Goal: Task Accomplishment & Management: Manage account settings

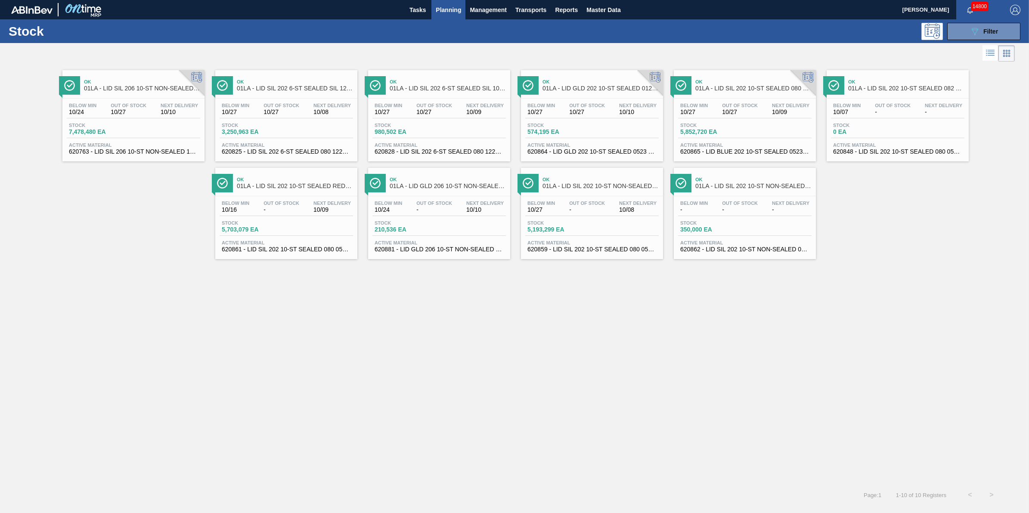
click at [446, 13] on span "Planning" at bounding box center [448, 10] width 25 height 10
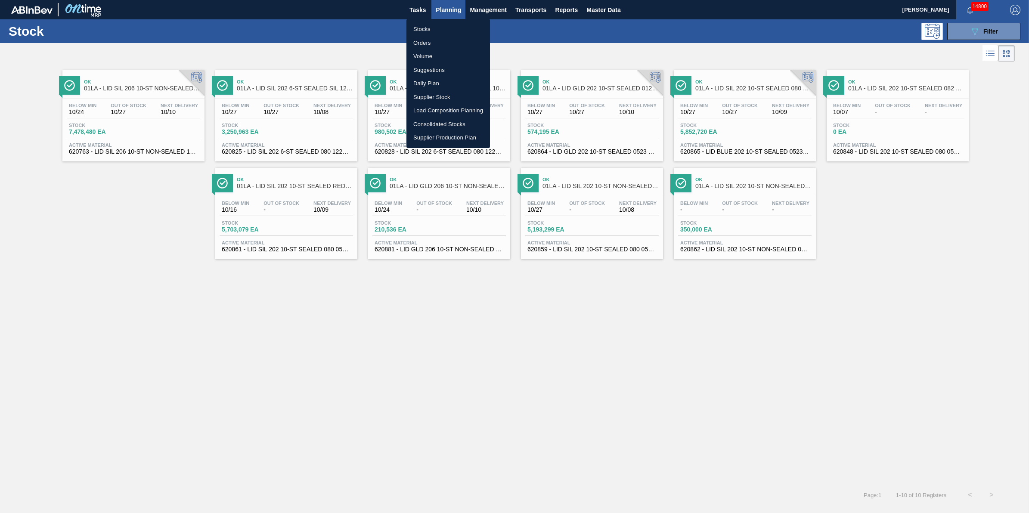
click at [445, 27] on li "Stocks" at bounding box center [449, 29] width 84 height 14
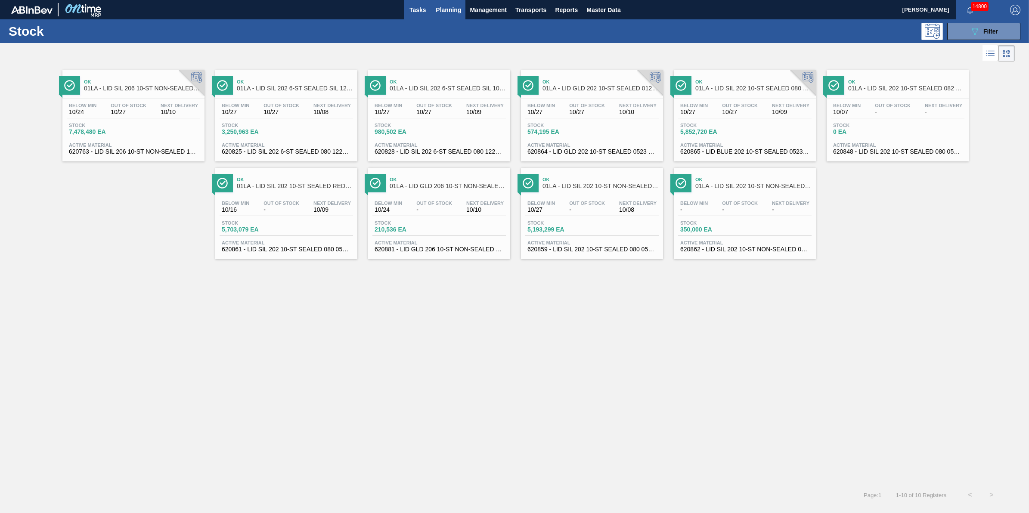
drag, startPoint x: 414, startPoint y: 22, endPoint x: 423, endPoint y: 14, distance: 11.9
click at [416, 19] on div "Stock 089F7B8B-B2A5-4AFE-B5C0-19BA573D28AC Filter" at bounding box center [514, 31] width 1029 height 24
click at [423, 13] on span "Tasks" at bounding box center [417, 10] width 19 height 10
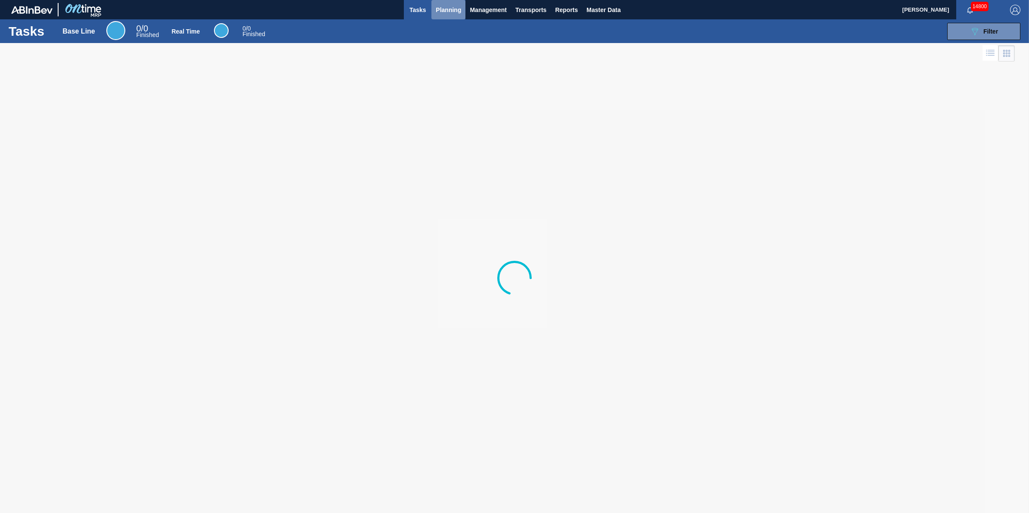
click at [445, 10] on span "Planning" at bounding box center [448, 10] width 25 height 10
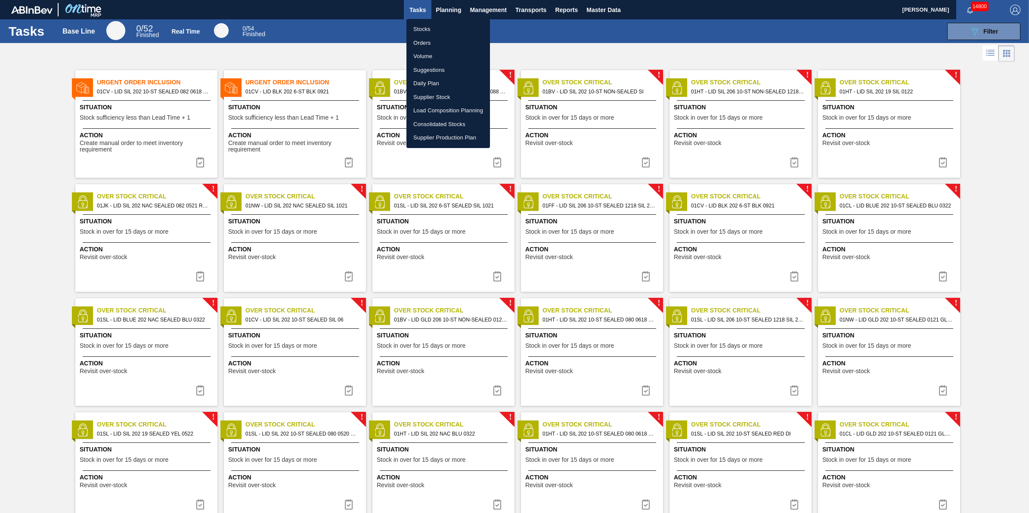
click at [986, 218] on div at bounding box center [514, 256] width 1029 height 513
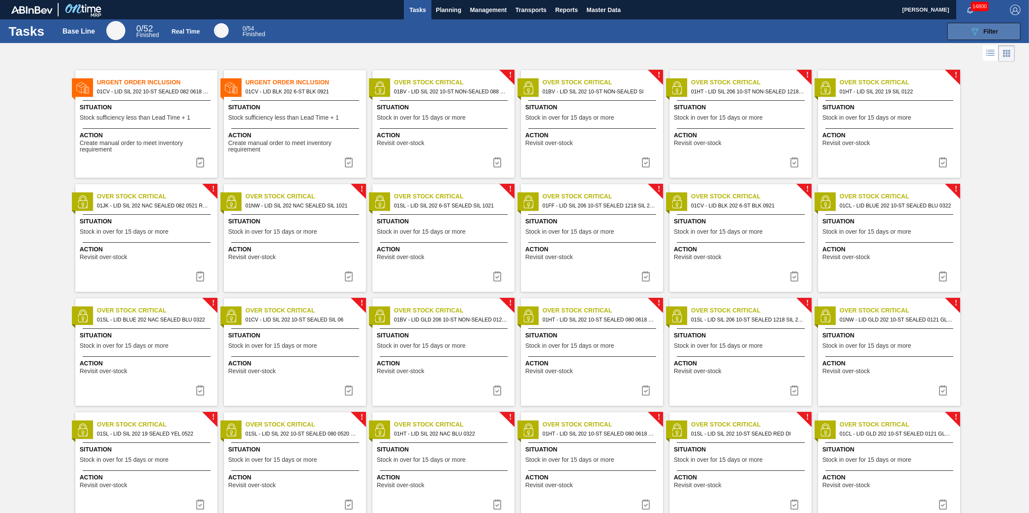
click at [951, 33] on button "089F7B8B-B2A5-4AFE-B5C0-19BA573D28AC Filter" at bounding box center [984, 31] width 73 height 17
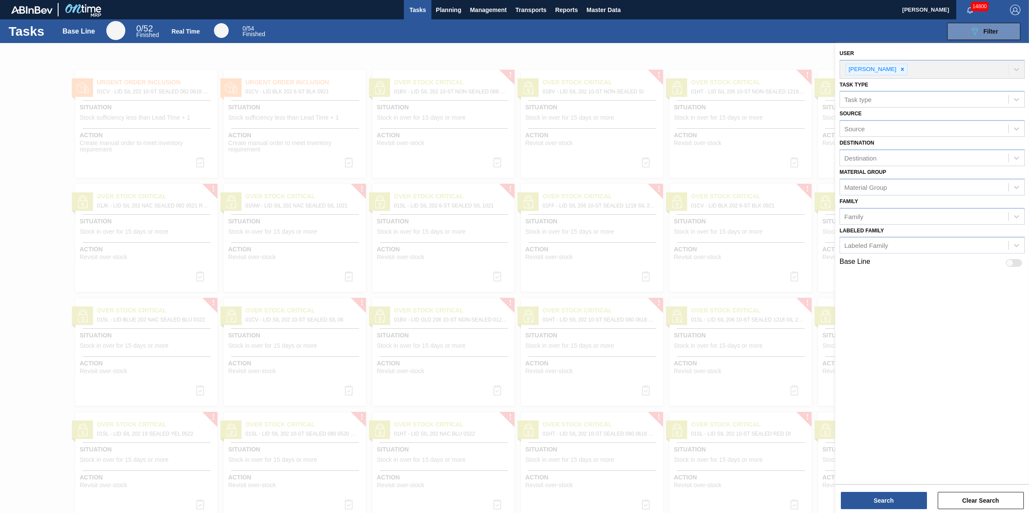
click at [432, 52] on div at bounding box center [514, 299] width 1029 height 513
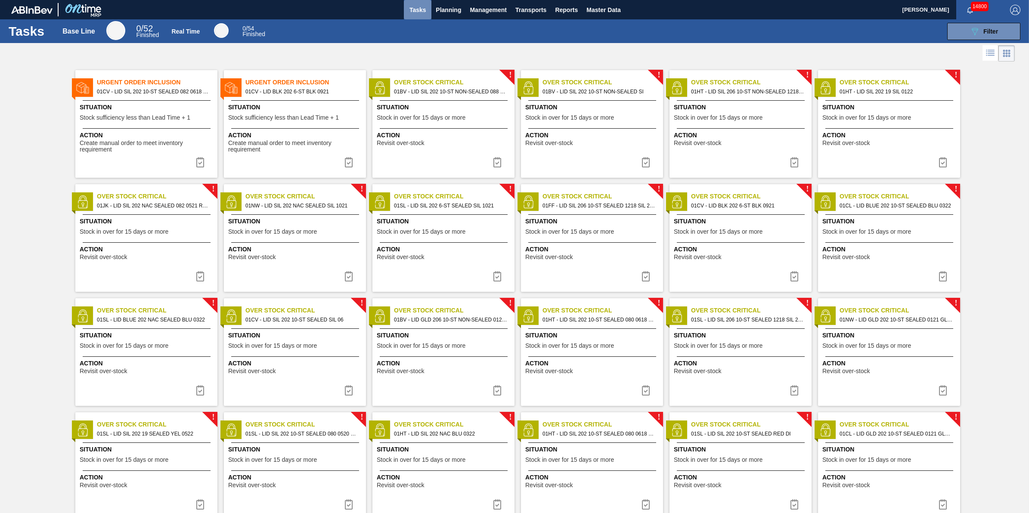
click at [417, 9] on span "Tasks" at bounding box center [417, 10] width 19 height 10
click at [968, 37] on button "089F7B8B-B2A5-4AFE-B5C0-19BA573D28AC Filter" at bounding box center [984, 31] width 73 height 17
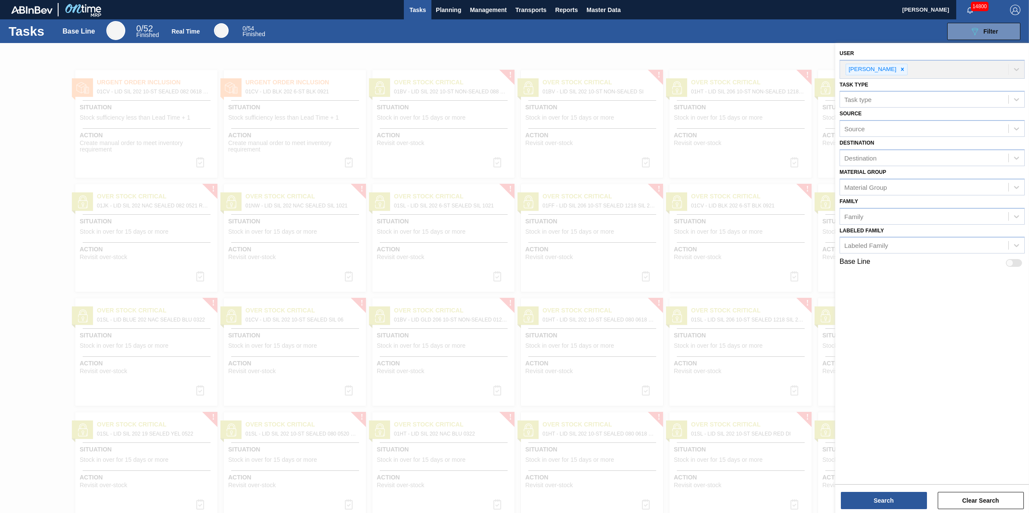
click at [536, 47] on div at bounding box center [514, 299] width 1029 height 513
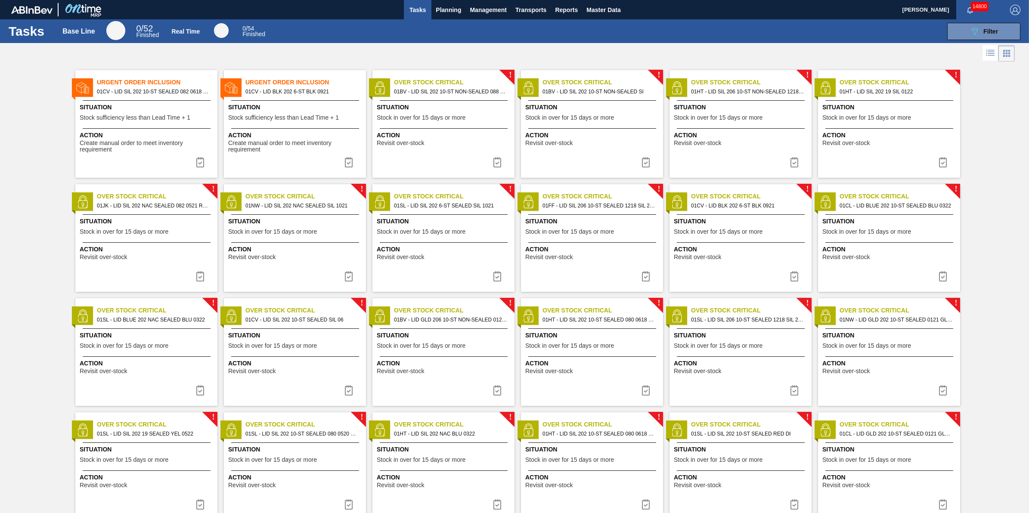
click at [420, 13] on span "Tasks" at bounding box center [417, 10] width 19 height 10
click at [426, 16] on button "Tasks" at bounding box center [418, 9] width 28 height 19
click at [433, 16] on button "Planning" at bounding box center [449, 9] width 34 height 19
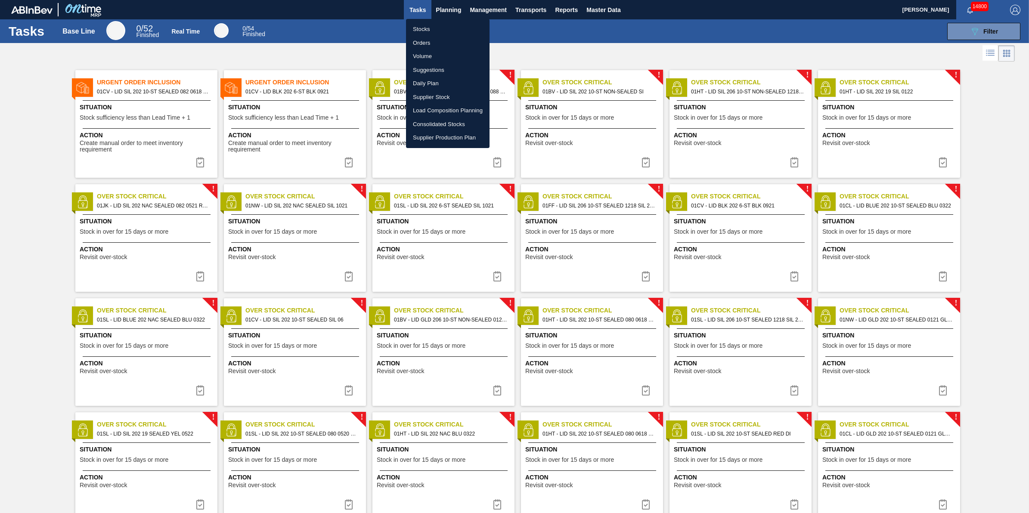
click at [438, 25] on li "Stocks" at bounding box center [448, 29] width 84 height 14
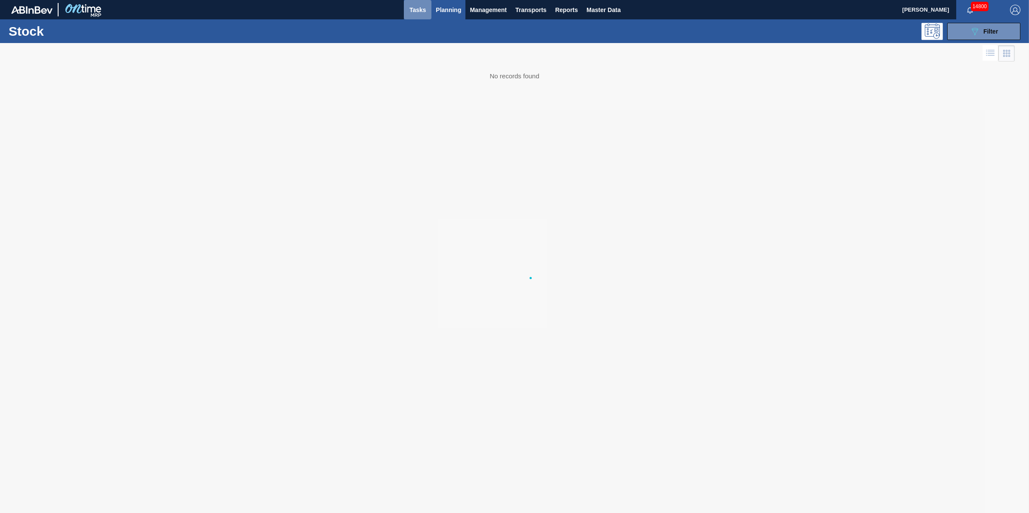
click at [427, 15] on button "Tasks" at bounding box center [418, 9] width 28 height 19
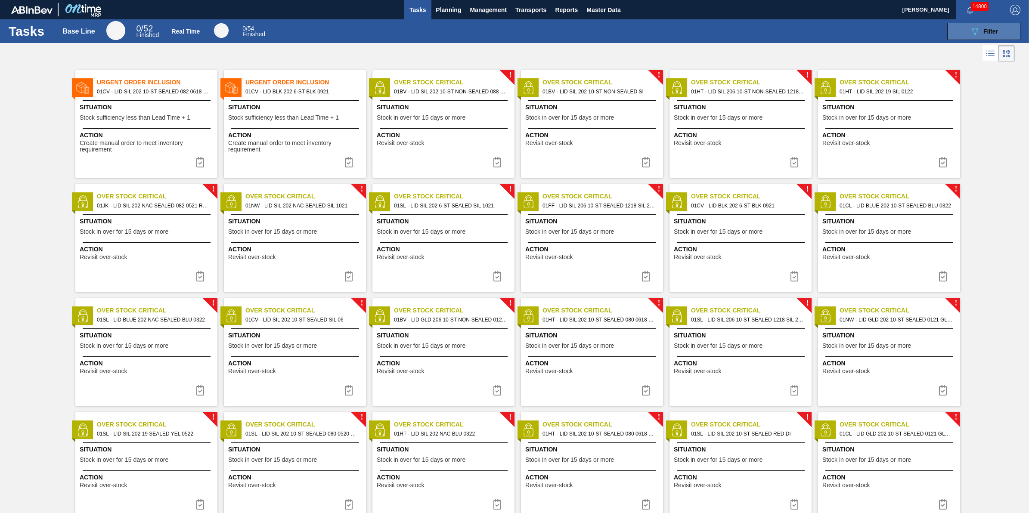
click at [969, 39] on button "089F7B8B-B2A5-4AFE-B5C0-19BA573D28AC Filter" at bounding box center [984, 31] width 73 height 17
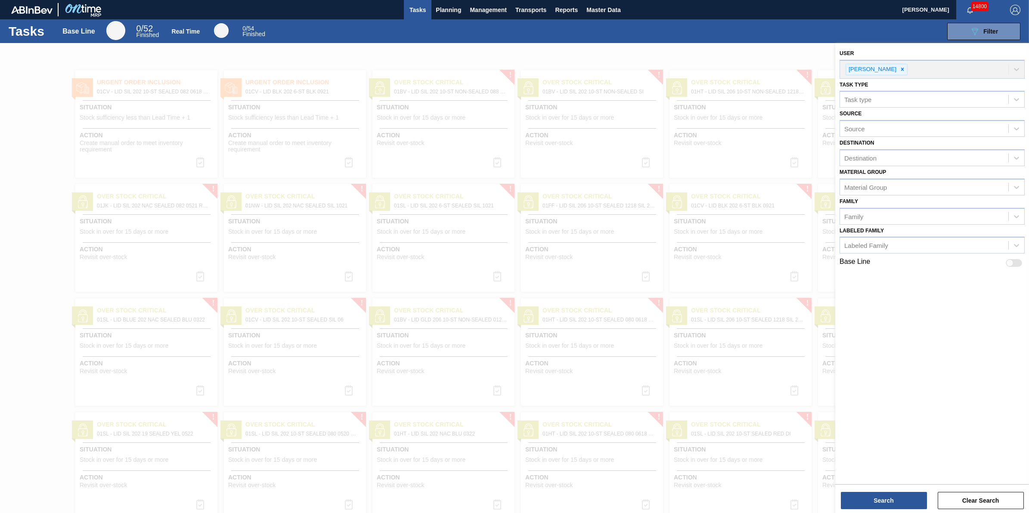
click at [712, 54] on div at bounding box center [514, 299] width 1029 height 513
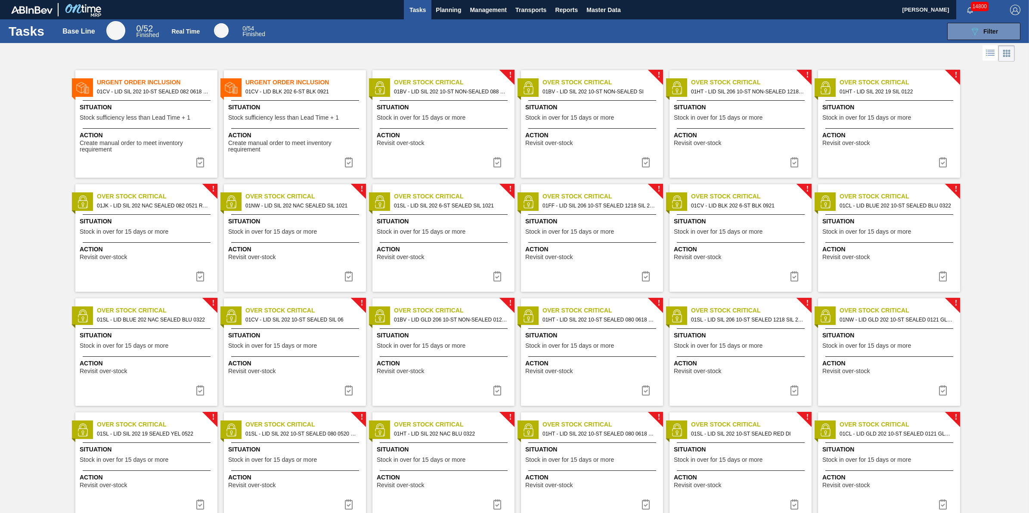
click at [442, 109] on span "Situation" at bounding box center [445, 107] width 136 height 9
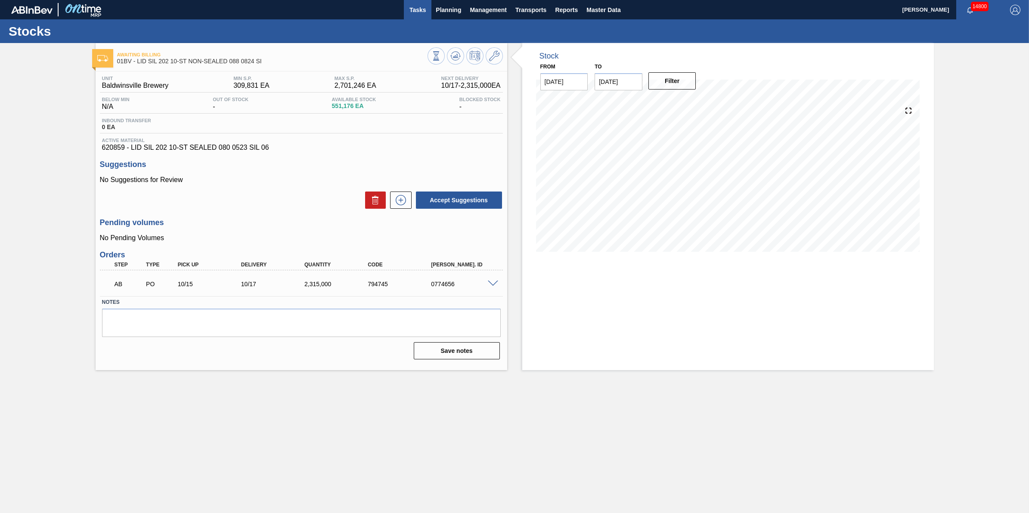
click at [419, 10] on span "Tasks" at bounding box center [417, 10] width 19 height 10
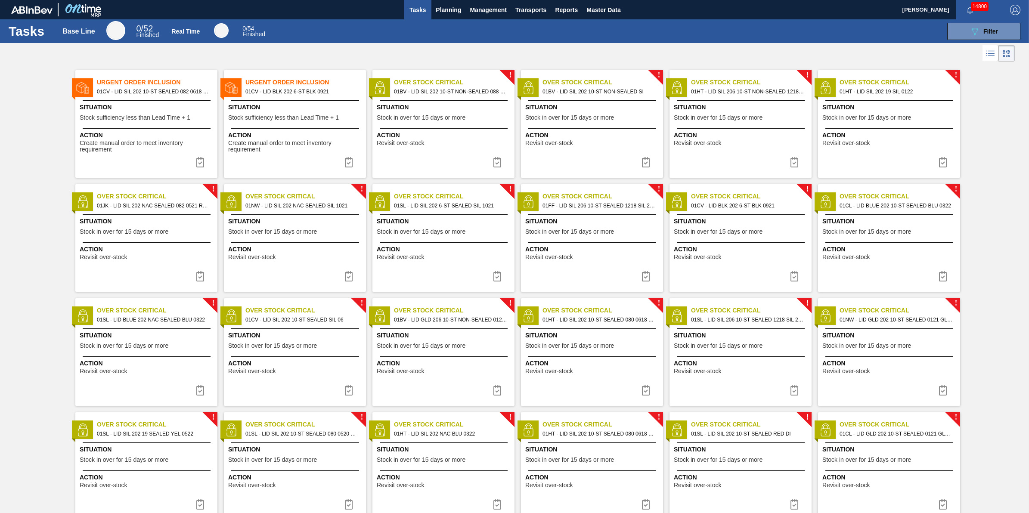
click at [159, 128] on div at bounding box center [147, 128] width 128 height 0
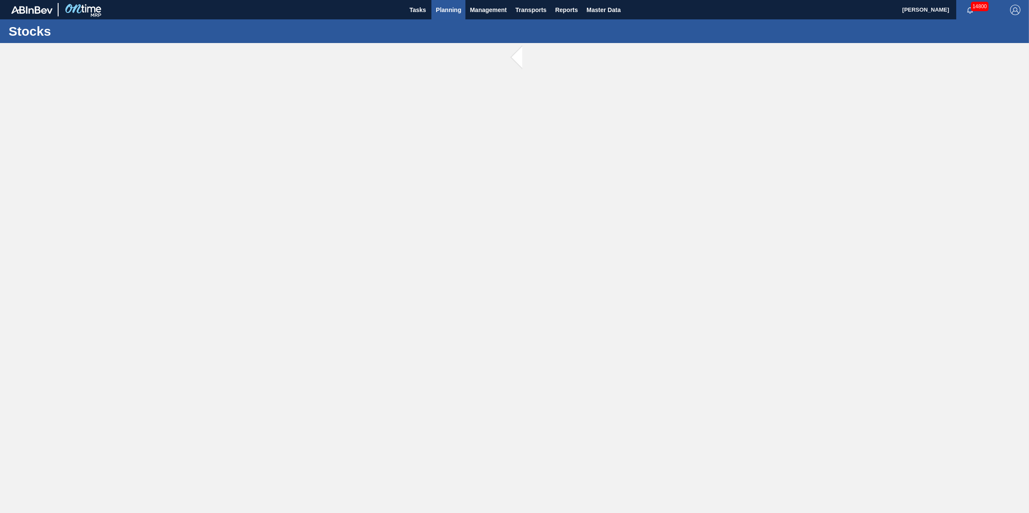
click at [440, 13] on span "Planning" at bounding box center [448, 10] width 25 height 10
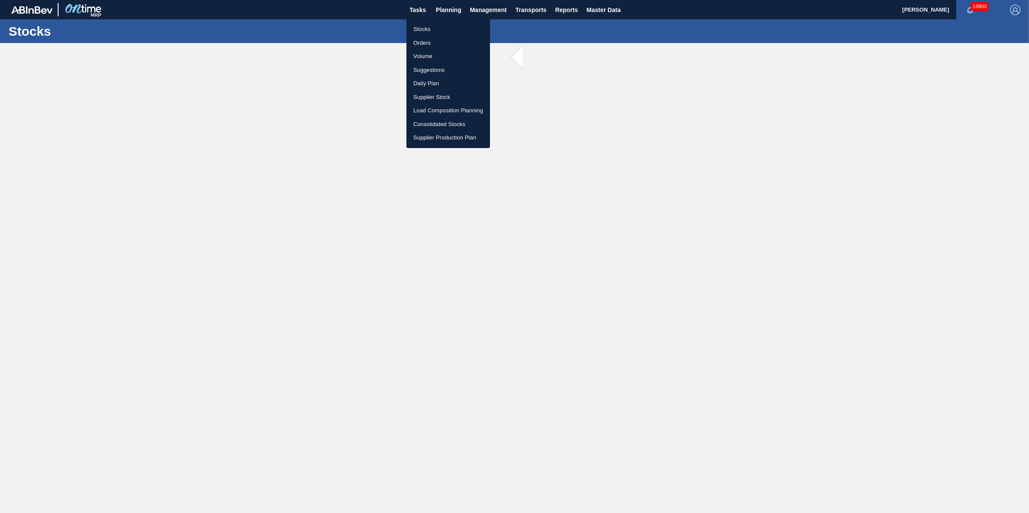
click at [438, 27] on li "Stocks" at bounding box center [449, 29] width 84 height 14
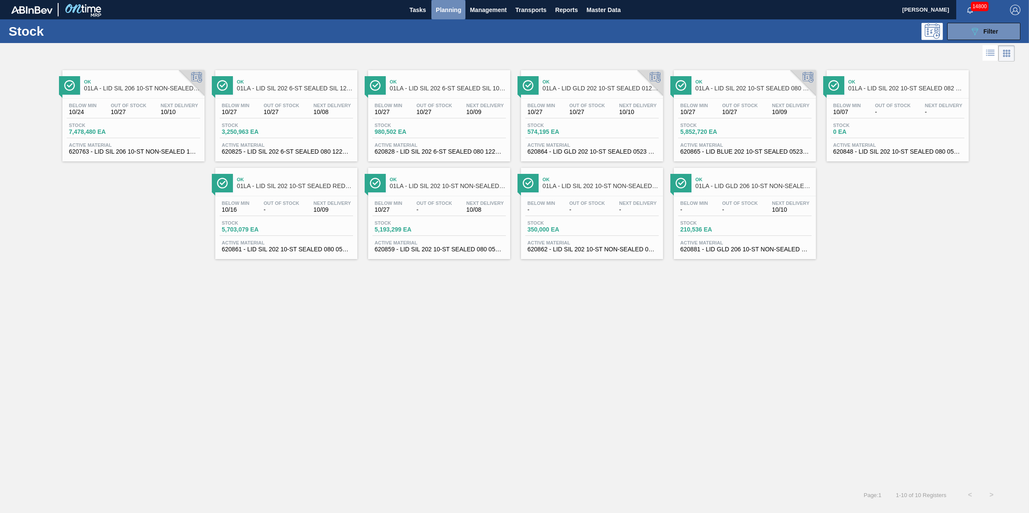
drag, startPoint x: 442, startPoint y: 14, endPoint x: 443, endPoint y: 22, distance: 8.2
click at [442, 14] on span "Planning" at bounding box center [448, 10] width 25 height 10
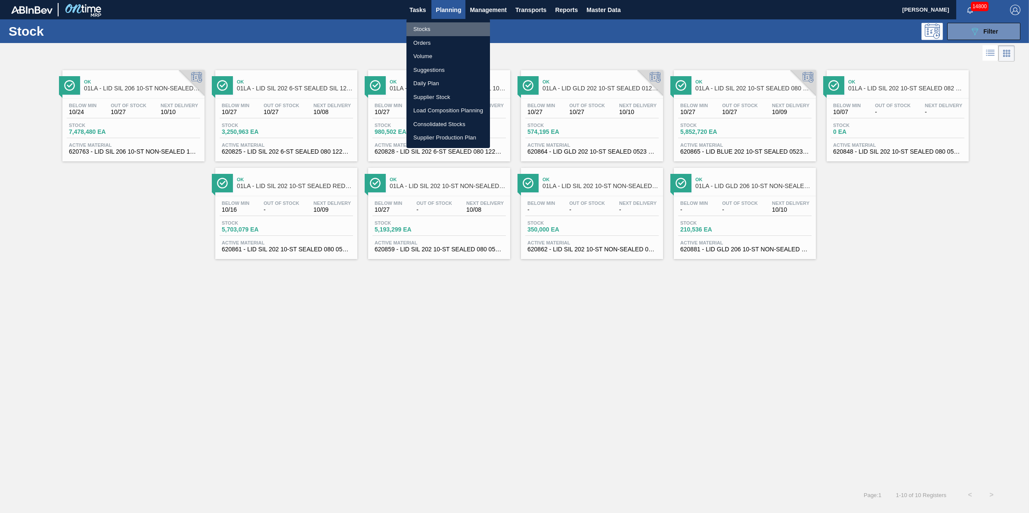
click at [443, 31] on li "Stocks" at bounding box center [449, 29] width 84 height 14
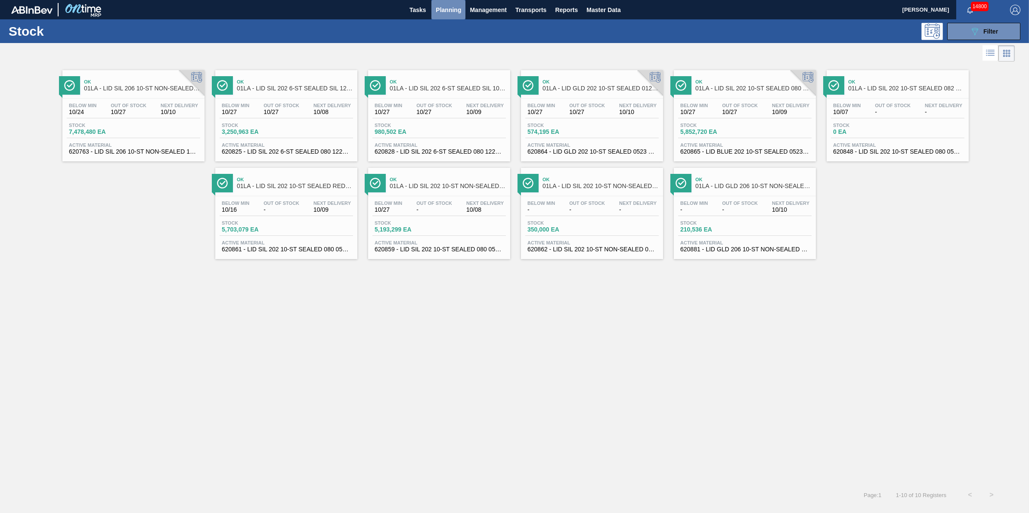
click at [455, 14] on span "Planning" at bounding box center [448, 10] width 25 height 10
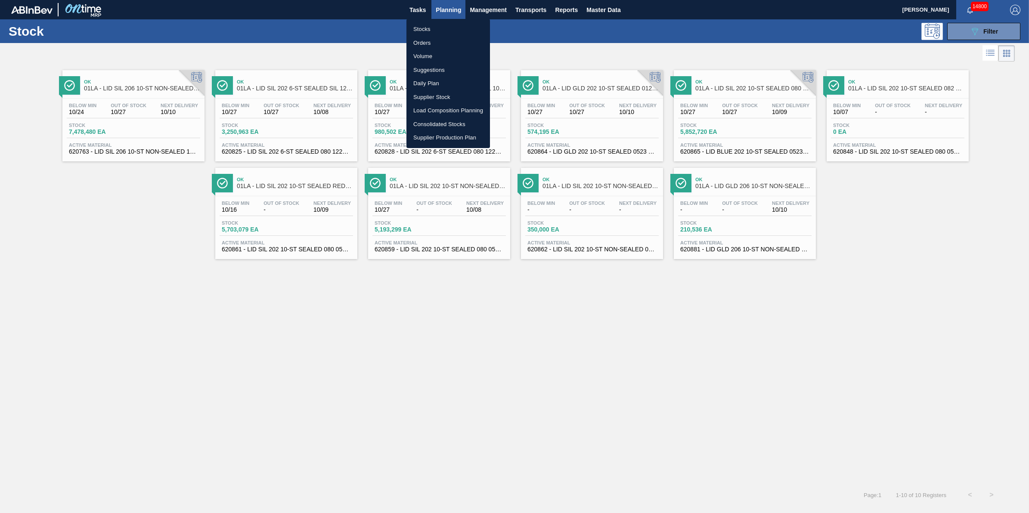
click at [455, 26] on li "Stocks" at bounding box center [449, 29] width 84 height 14
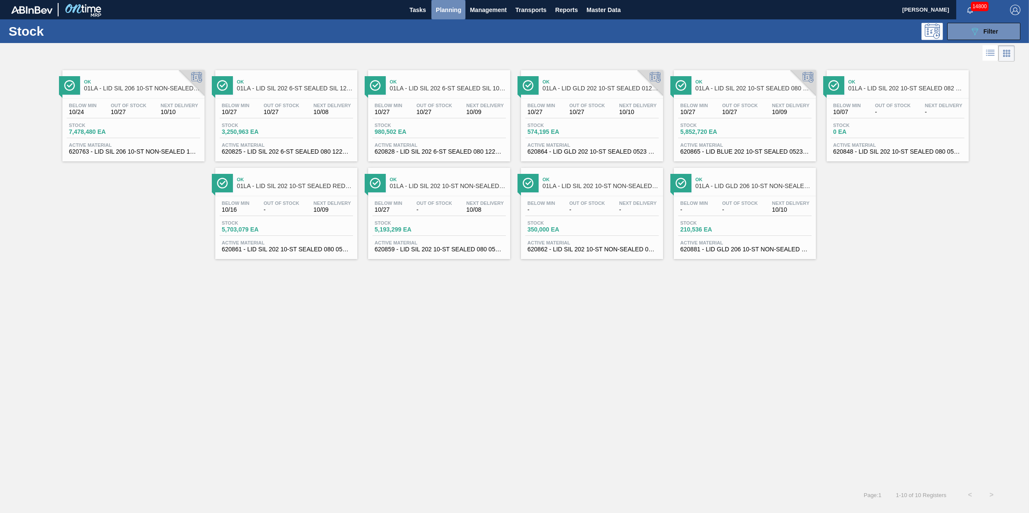
click at [453, 18] on button "Planning" at bounding box center [449, 9] width 34 height 19
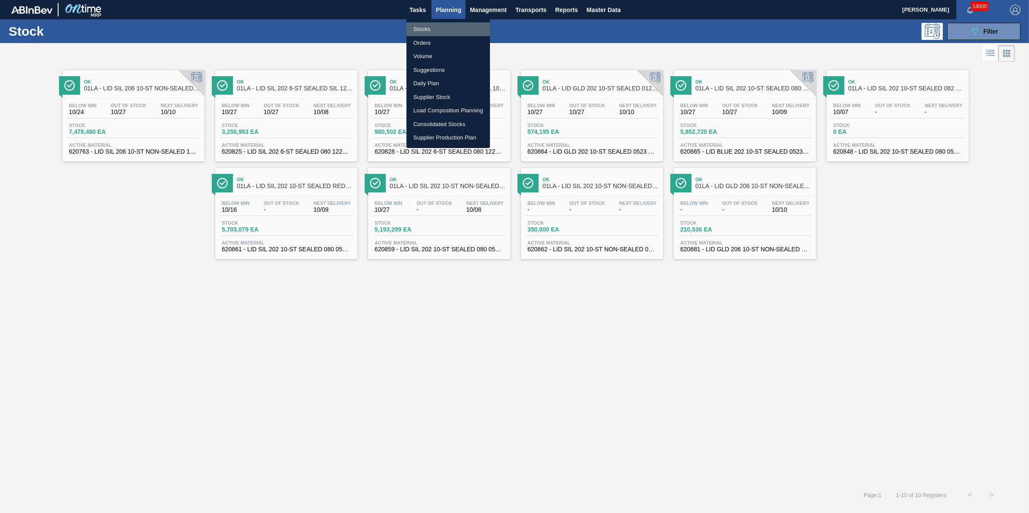
click at [453, 25] on li "Stocks" at bounding box center [449, 29] width 84 height 14
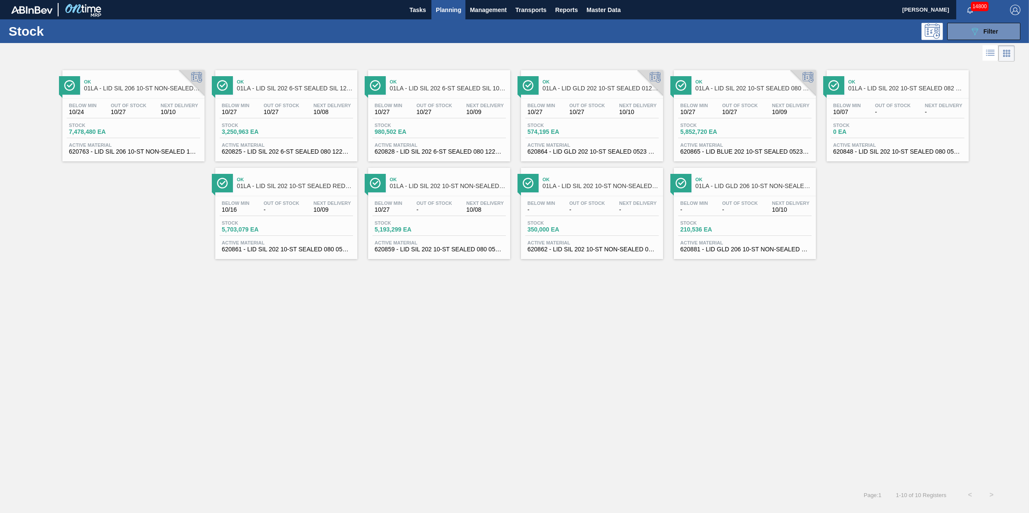
click at [771, 94] on div "Ok 01LA - LID SIL 202 10-ST SEALED 080 0618 ULT 06" at bounding box center [754, 85] width 116 height 19
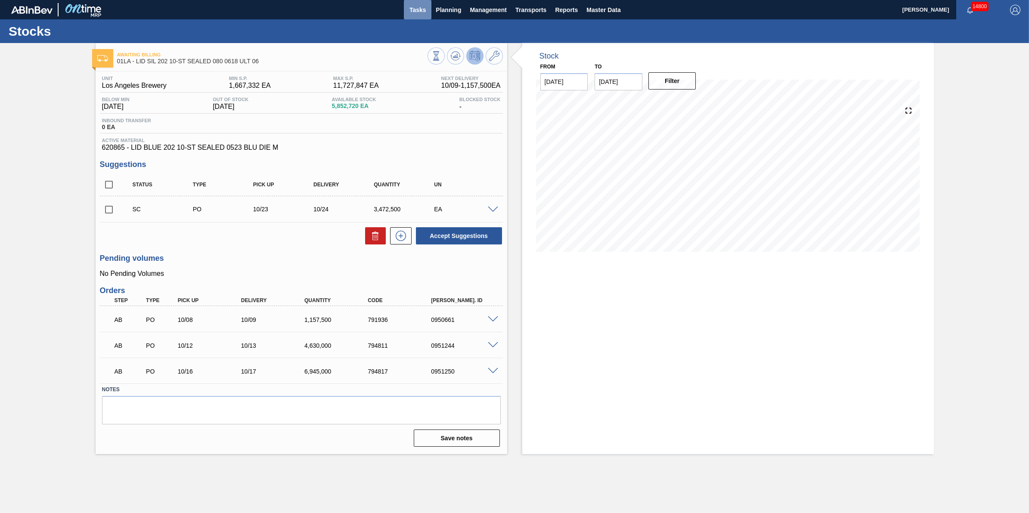
click at [424, 13] on span "Tasks" at bounding box center [417, 10] width 19 height 10
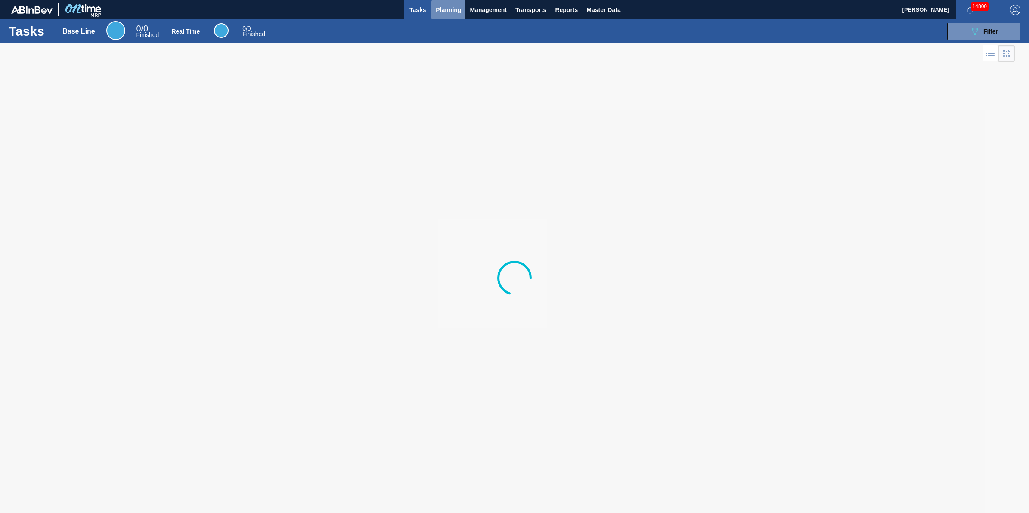
click at [442, 12] on span "Planning" at bounding box center [448, 10] width 25 height 10
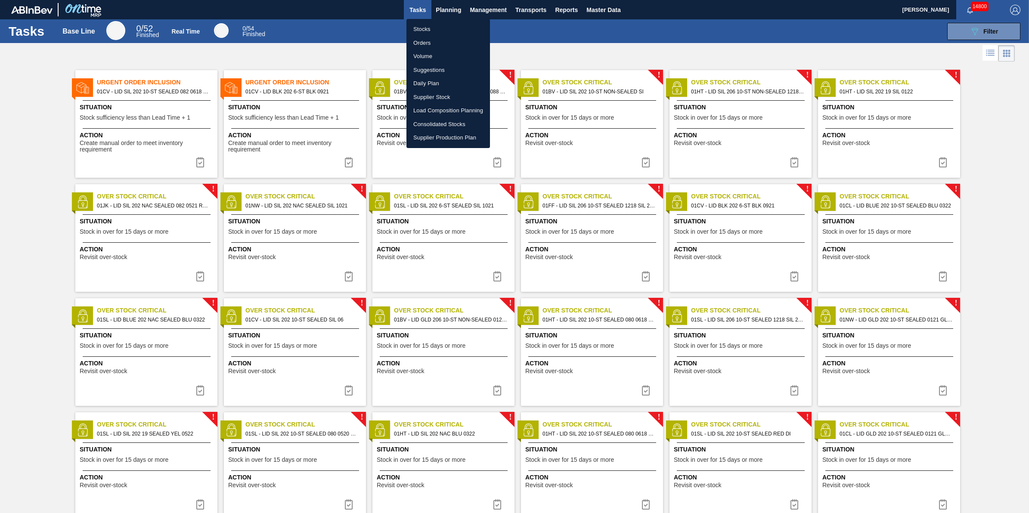
click at [261, 122] on div at bounding box center [514, 256] width 1029 height 513
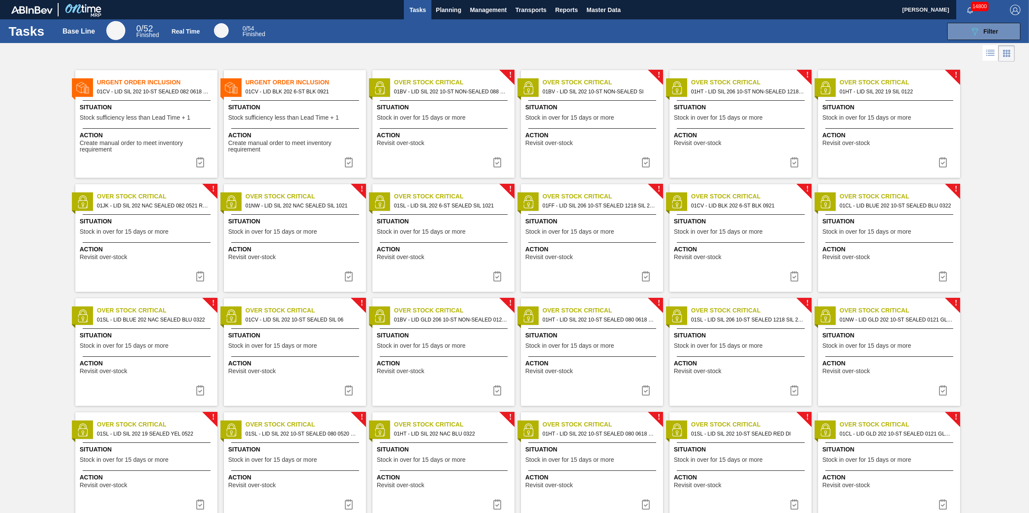
click at [263, 125] on div "Urgent Order Inclusion 01CV - LID BLK 202 6-ST BLK 0921 Situation Stock suffici…" at bounding box center [295, 124] width 142 height 108
click at [351, 163] on img at bounding box center [349, 162] width 10 height 10
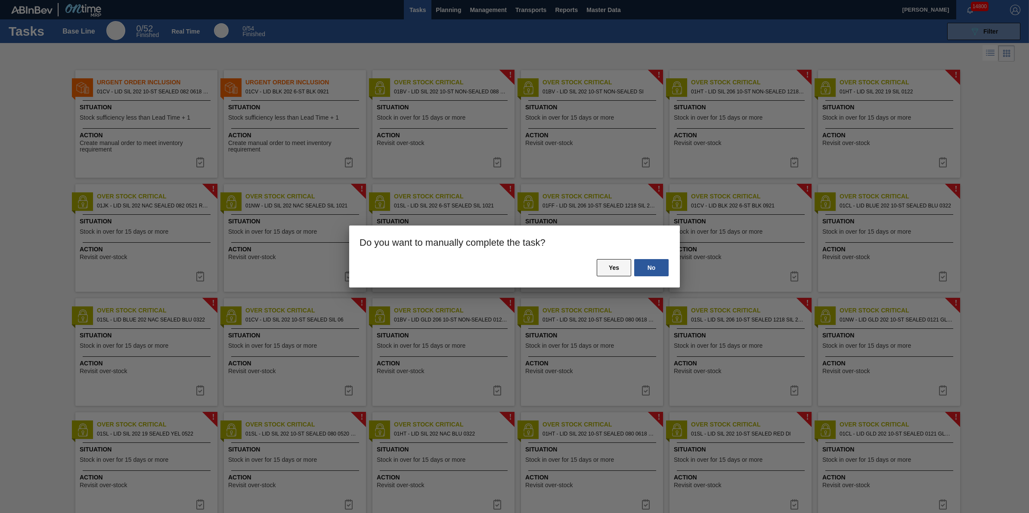
click at [629, 270] on button "Yes" at bounding box center [614, 267] width 34 height 17
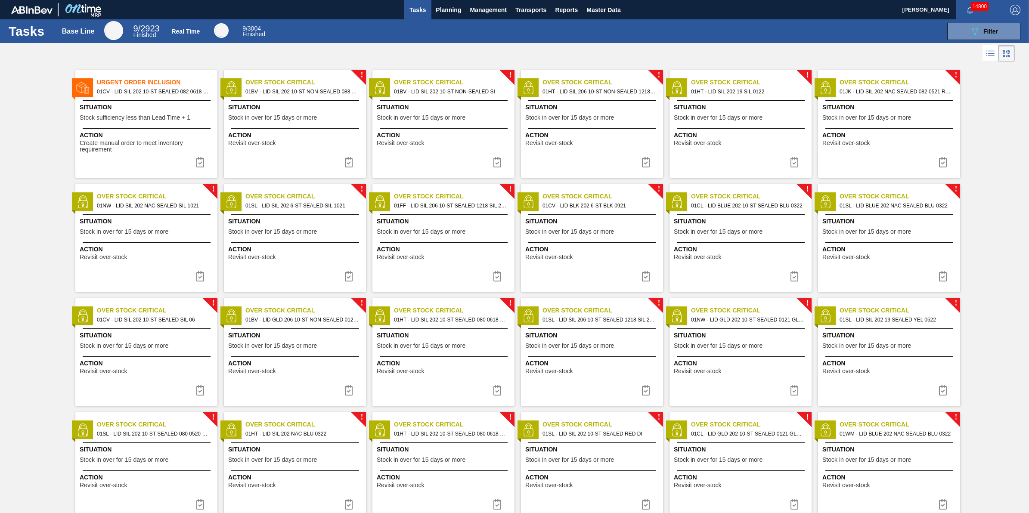
click at [136, 134] on span "Action" at bounding box center [148, 135] width 136 height 9
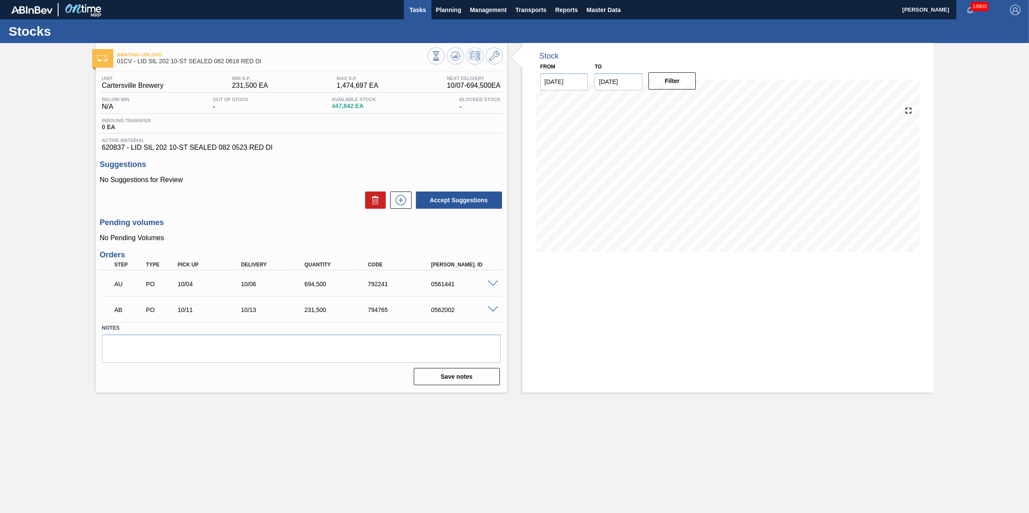
click at [419, 12] on span "Tasks" at bounding box center [417, 10] width 19 height 10
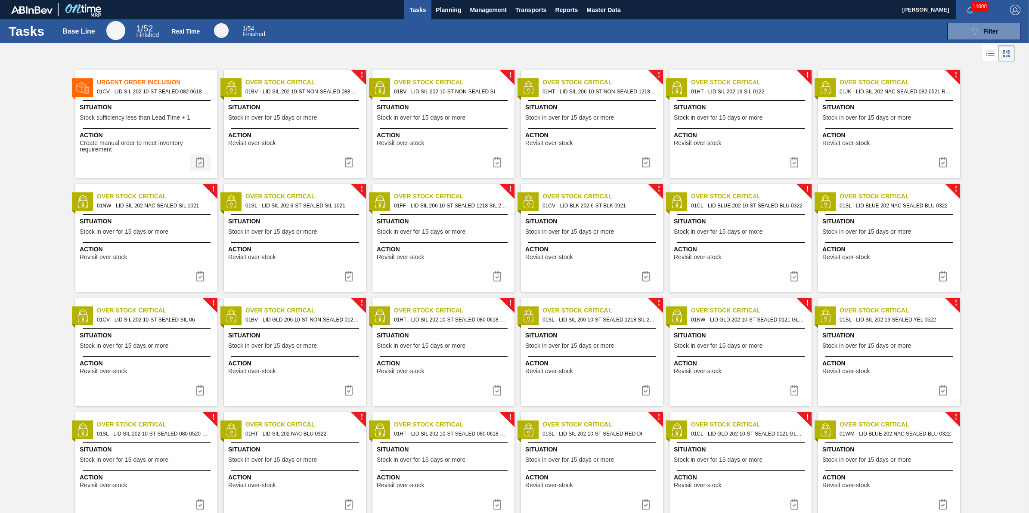
click at [201, 161] on img at bounding box center [200, 162] width 10 height 10
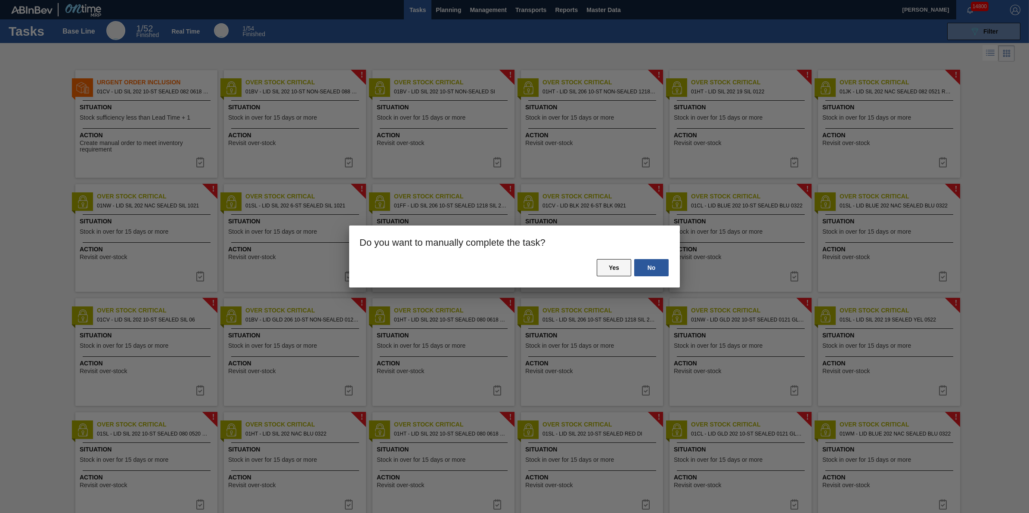
click at [609, 261] on button "Yes" at bounding box center [614, 267] width 34 height 17
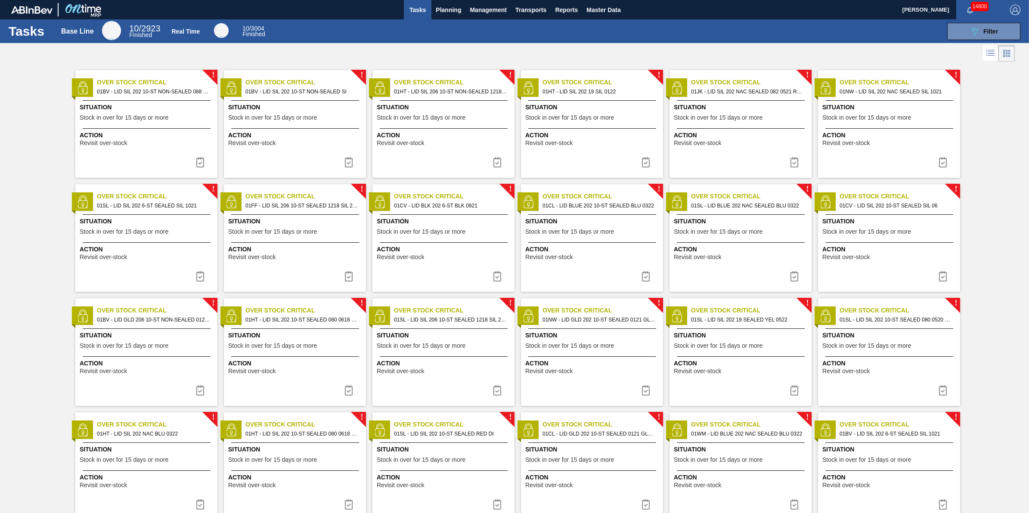
click at [409, 9] on span "Tasks" at bounding box center [417, 10] width 19 height 10
click at [454, 11] on span "Planning" at bounding box center [448, 10] width 25 height 10
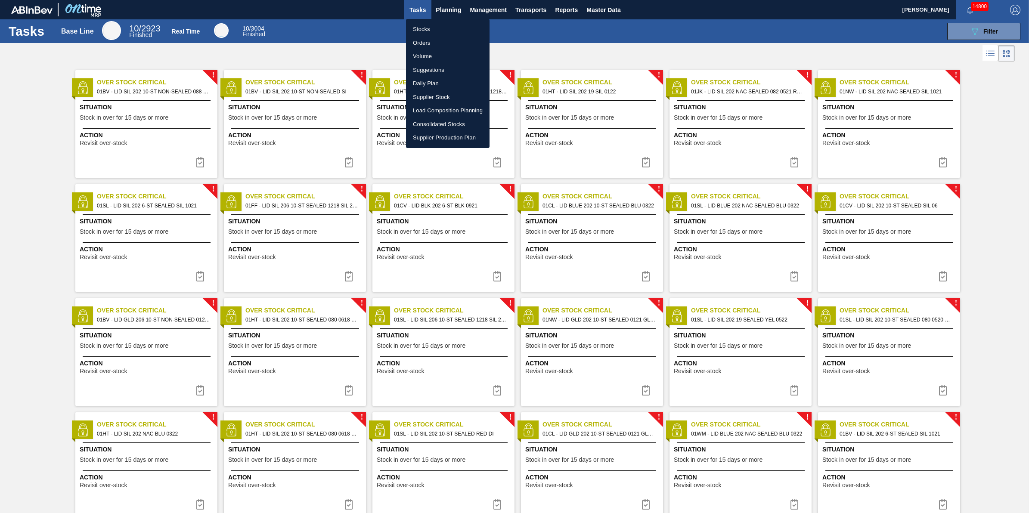
click at [444, 30] on li "Stocks" at bounding box center [448, 29] width 84 height 14
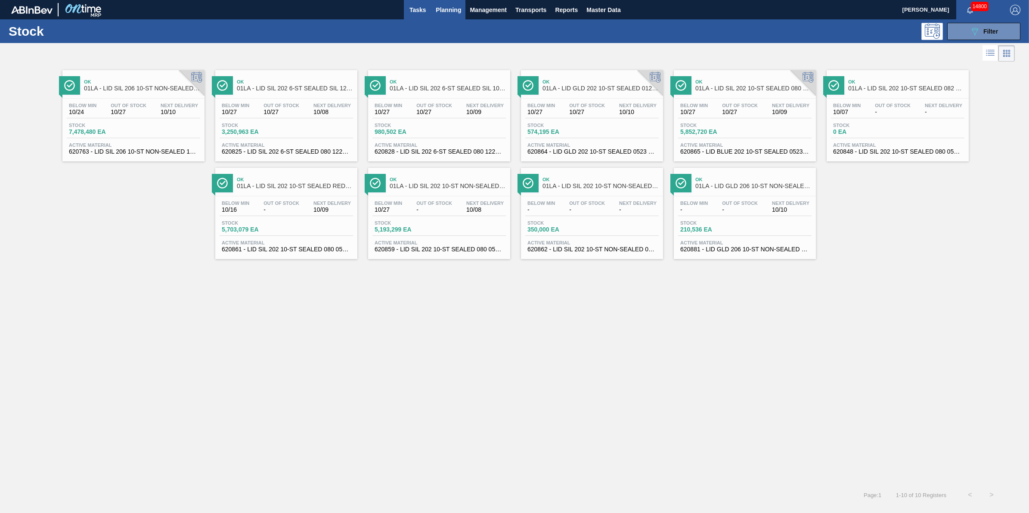
click at [414, 9] on span "Tasks" at bounding box center [417, 10] width 19 height 10
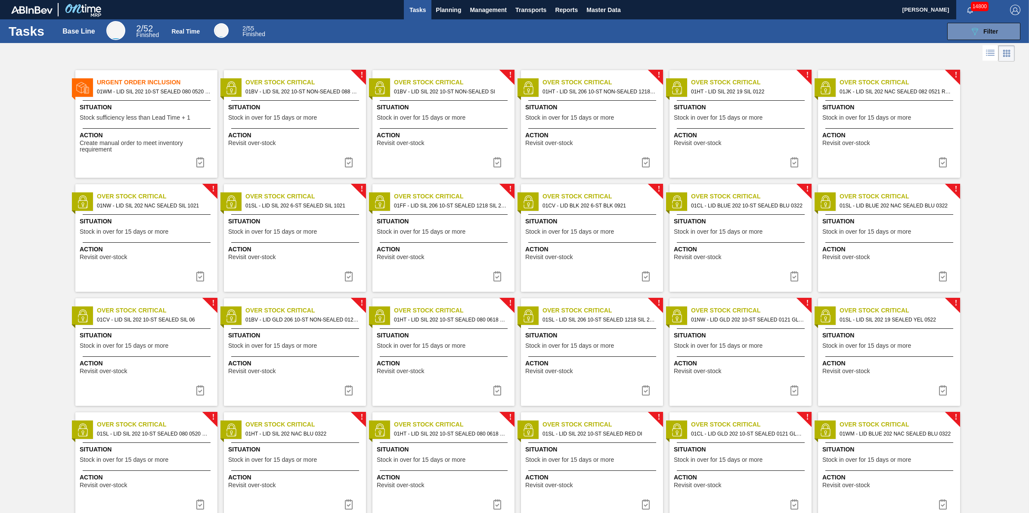
click at [158, 156] on div "Urgent Order Inclusion 01WM - LID SIL 202 10-ST SEALED 080 0520 PNK NE Situatio…" at bounding box center [146, 124] width 142 height 108
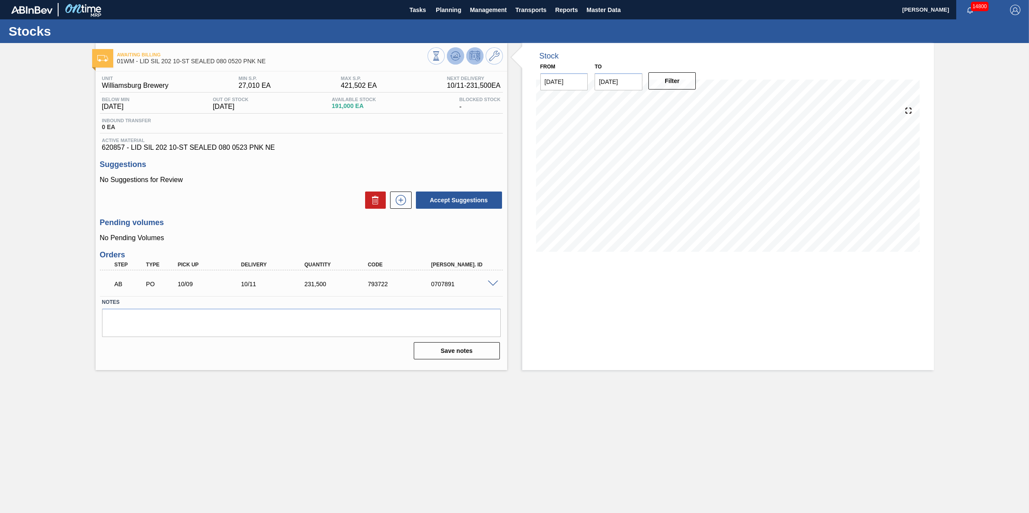
click at [455, 50] on button at bounding box center [455, 55] width 17 height 17
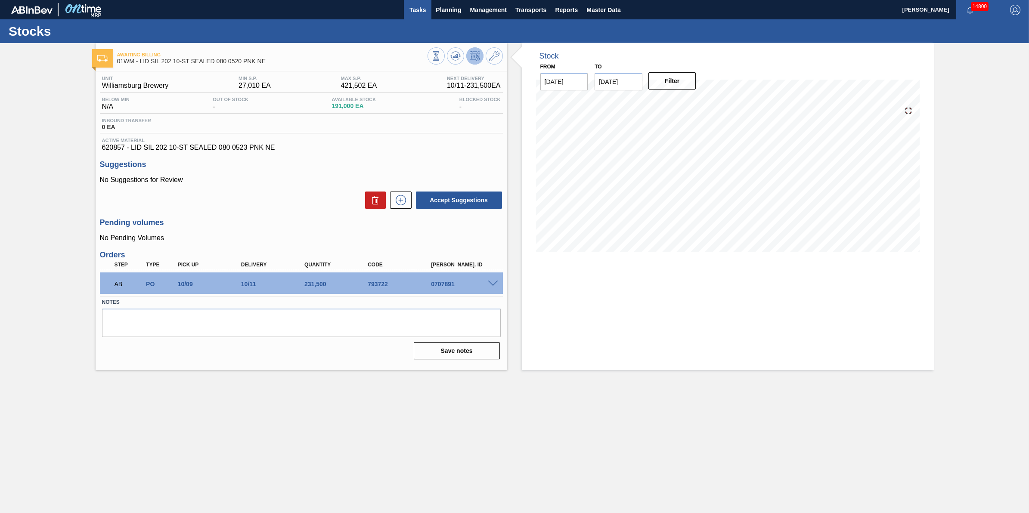
click at [419, 9] on span "Tasks" at bounding box center [417, 10] width 19 height 10
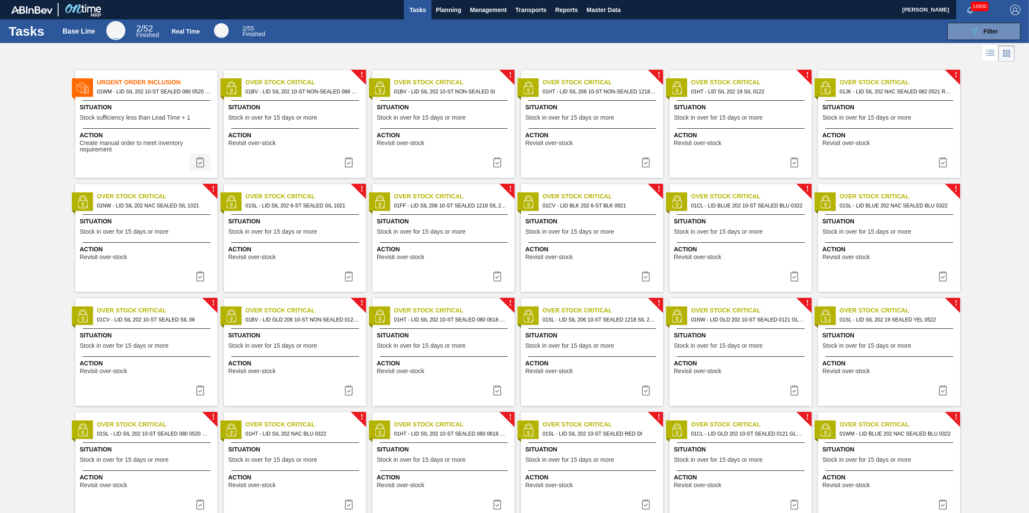
click at [209, 157] on button at bounding box center [200, 162] width 21 height 17
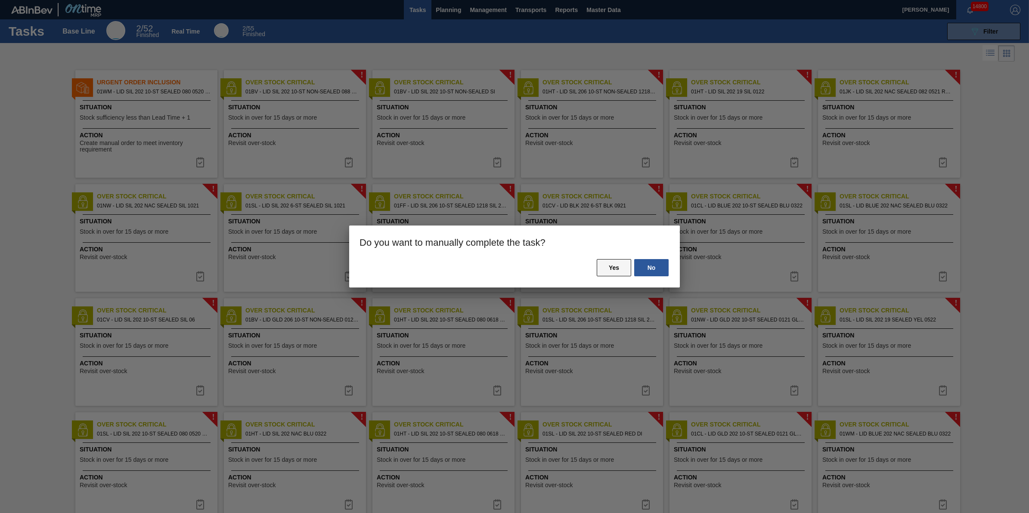
click at [616, 267] on button "Yes" at bounding box center [614, 267] width 34 height 17
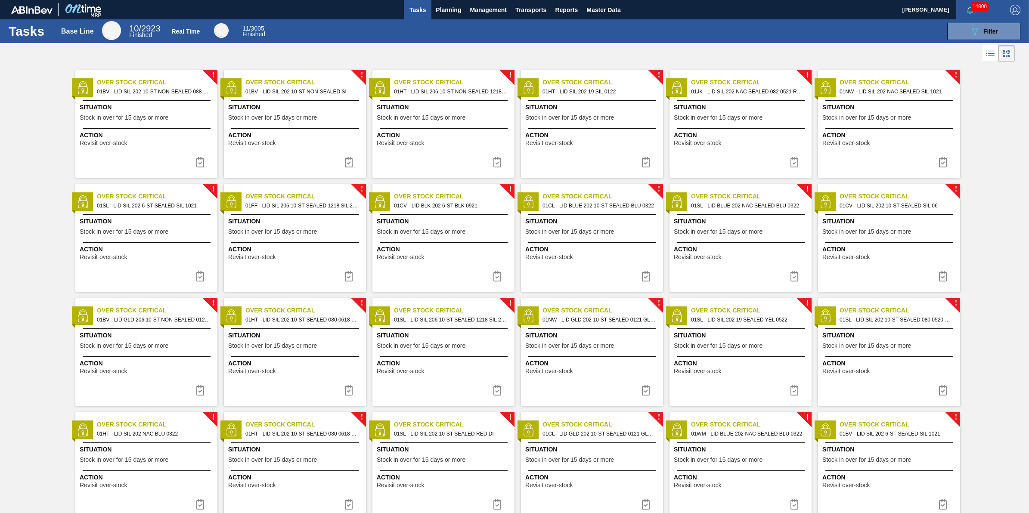
click at [415, 10] on span "Tasks" at bounding box center [417, 10] width 19 height 10
click at [457, 18] on button "Planning" at bounding box center [449, 9] width 34 height 19
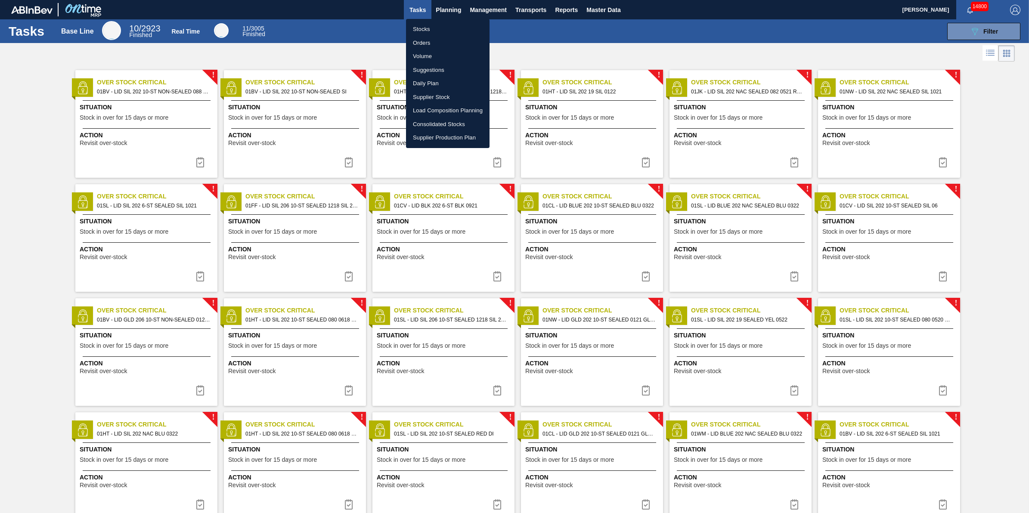
click at [448, 27] on li "Stocks" at bounding box center [448, 29] width 84 height 14
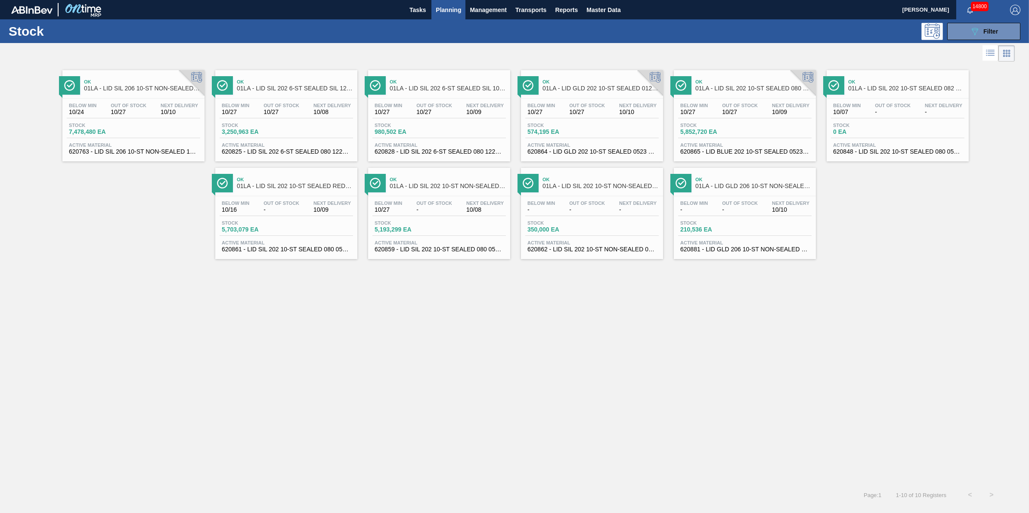
click at [445, 7] on span "Planning" at bounding box center [448, 10] width 25 height 10
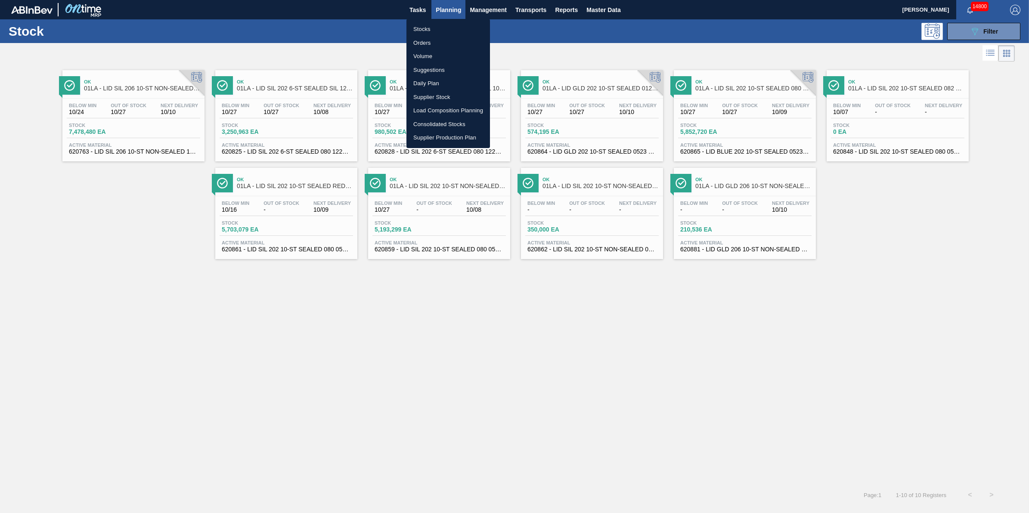
click at [445, 21] on ul "Stocks Orders Volume Suggestions Daily Plan Supplier Stock Load Composition Pla…" at bounding box center [449, 83] width 84 height 129
click at [444, 25] on li "Stocks" at bounding box center [449, 29] width 84 height 14
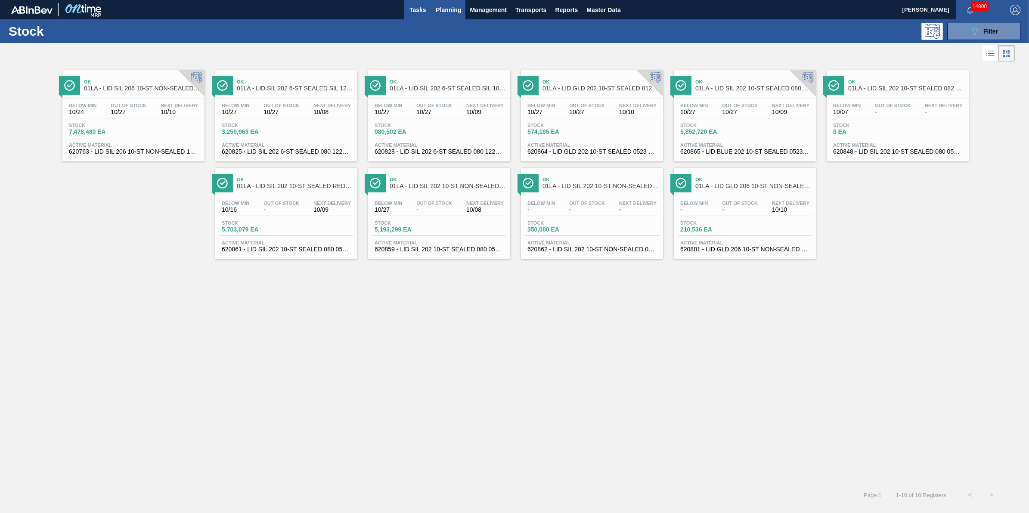
click at [424, 7] on span "Tasks" at bounding box center [417, 10] width 19 height 10
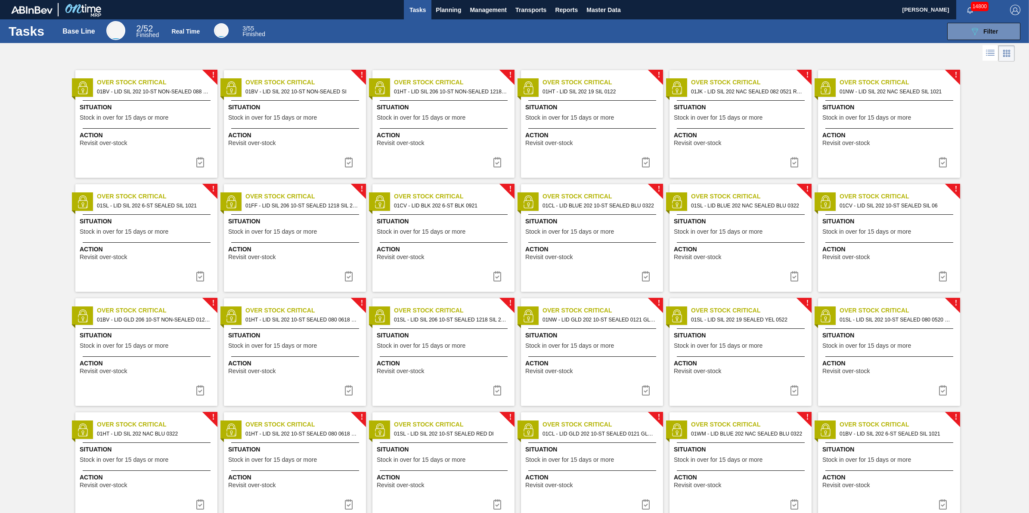
click at [408, 9] on span "Tasks" at bounding box center [417, 10] width 19 height 10
click at [442, 6] on span "Planning" at bounding box center [448, 10] width 25 height 10
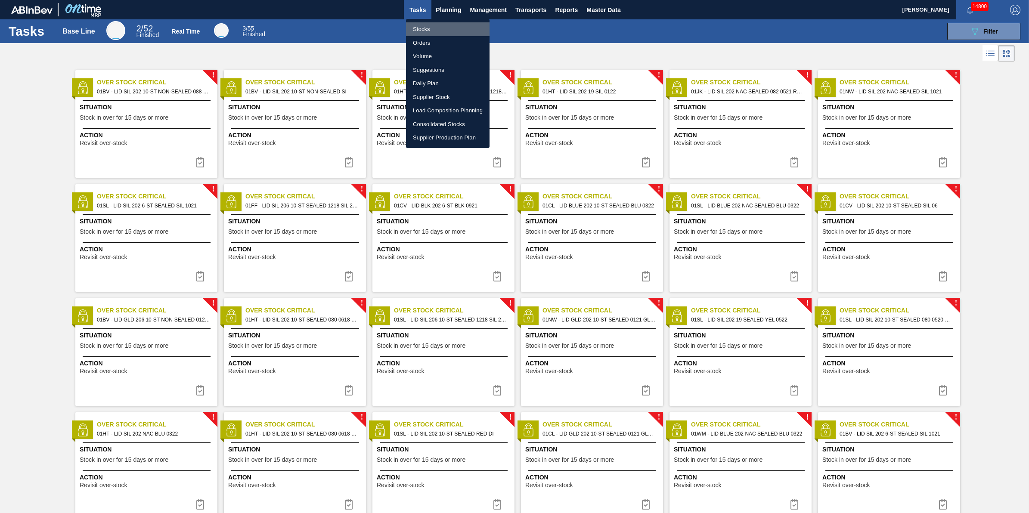
click at [436, 22] on li "Stocks" at bounding box center [448, 29] width 84 height 14
